Goal: Task Accomplishment & Management: Manage account settings

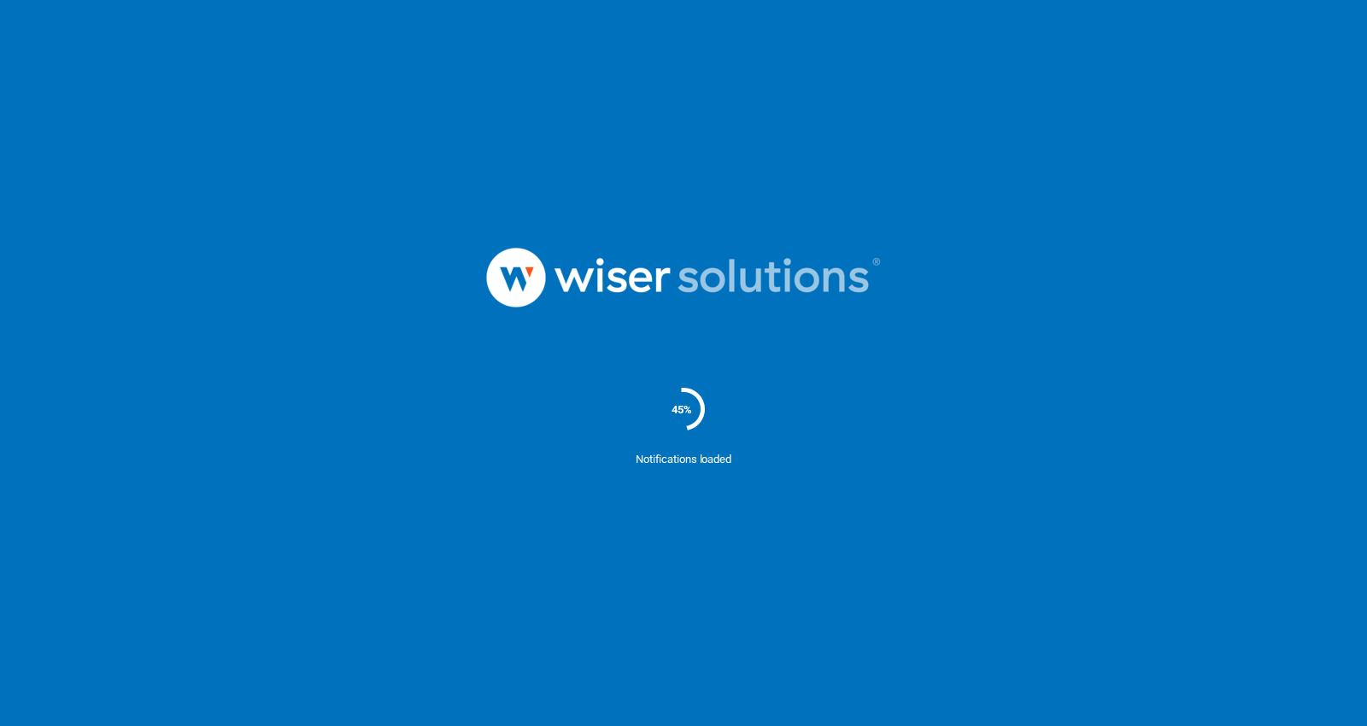
click at [1075, 291] on div at bounding box center [683, 278] width 1367 height 178
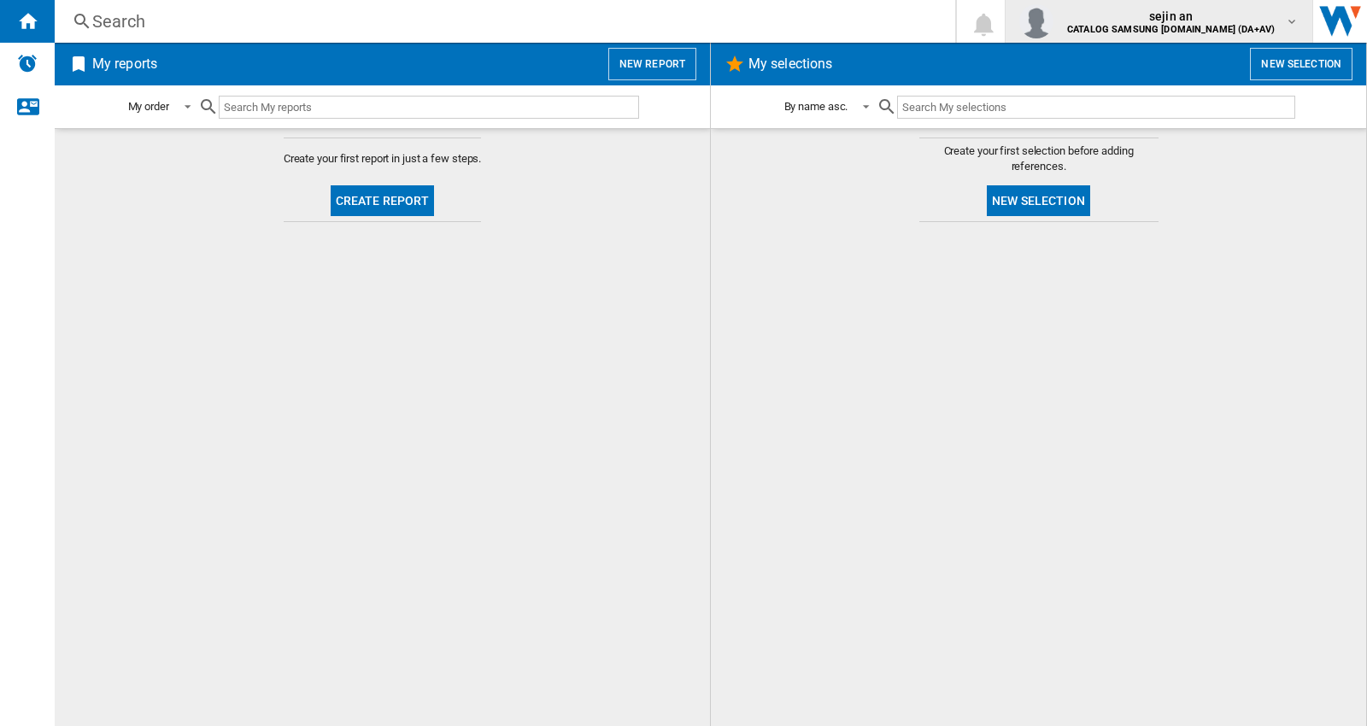
click at [1198, 22] on span "sejin an" at bounding box center [1171, 16] width 208 height 17
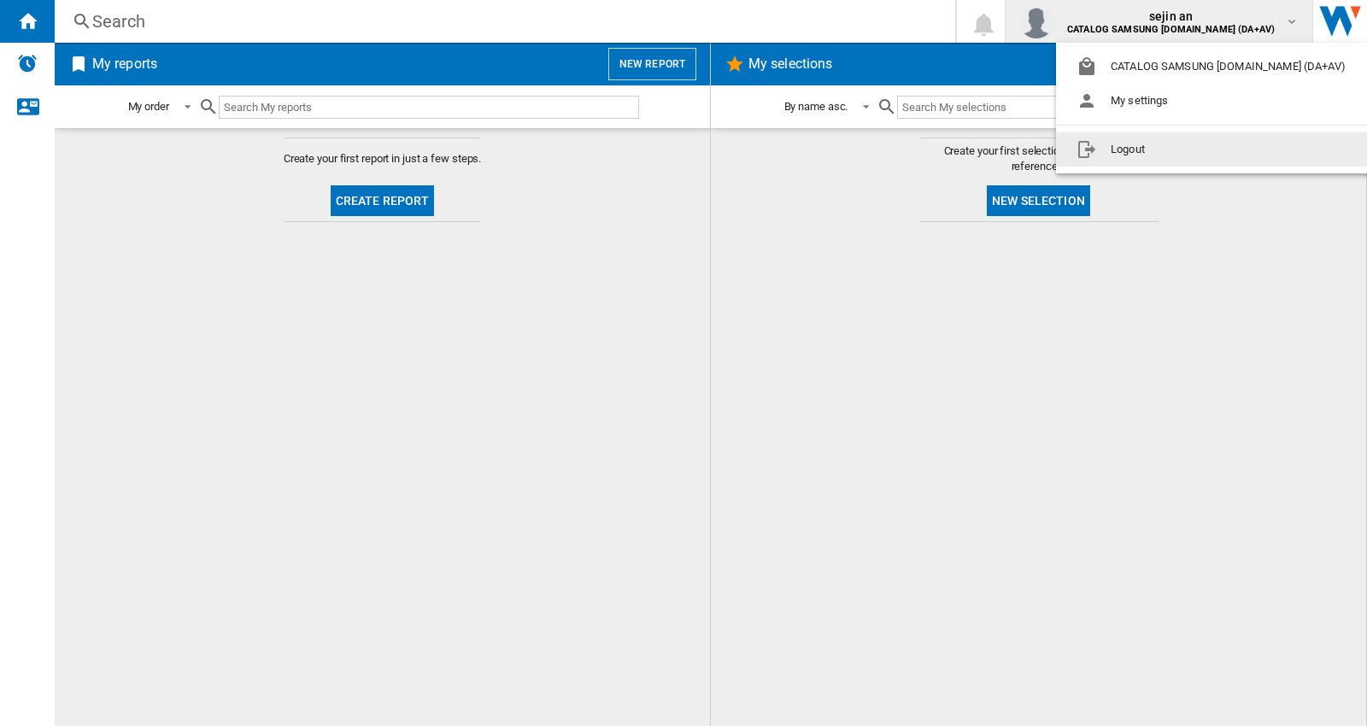
click at [1157, 156] on button "Logout" at bounding box center [1214, 149] width 317 height 34
